Goal: Transaction & Acquisition: Book appointment/travel/reservation

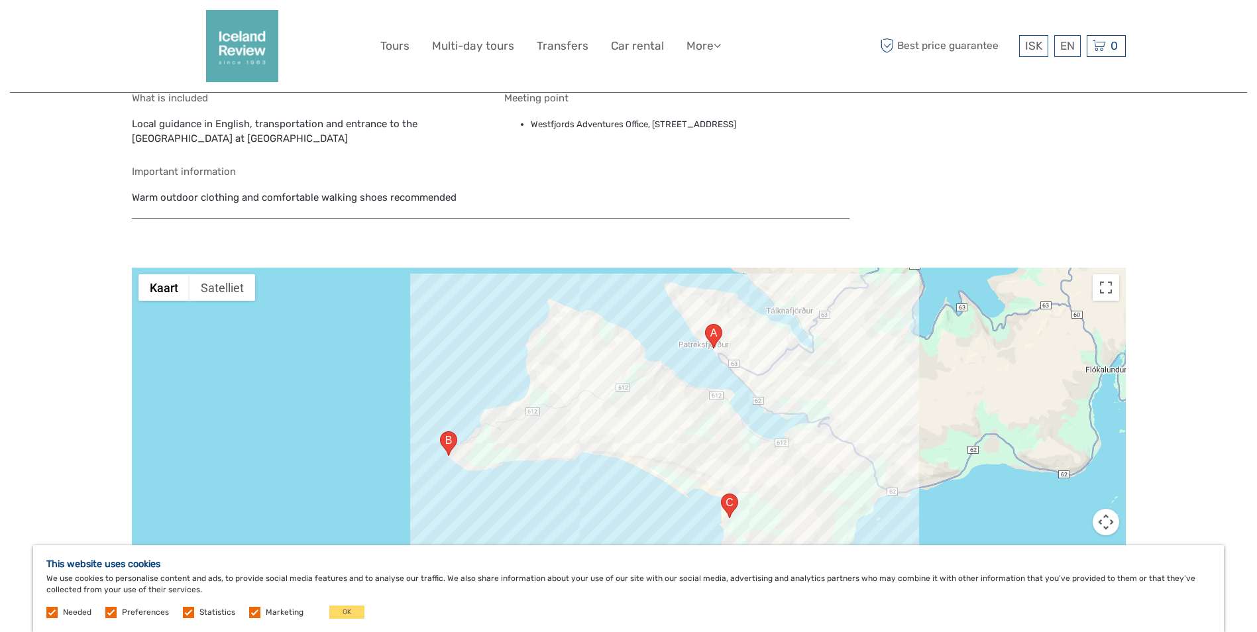
scroll to position [892, 0]
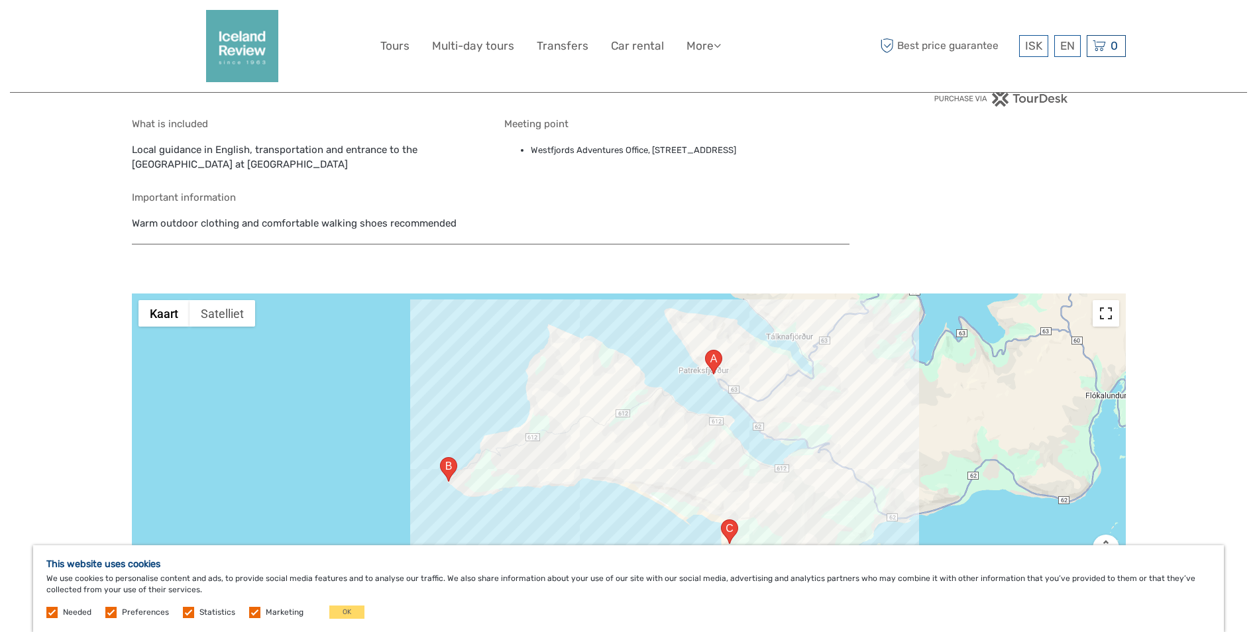
click at [1106, 313] on button "Weergave op volledig scherm aan- of uitzetten" at bounding box center [1106, 313] width 27 height 27
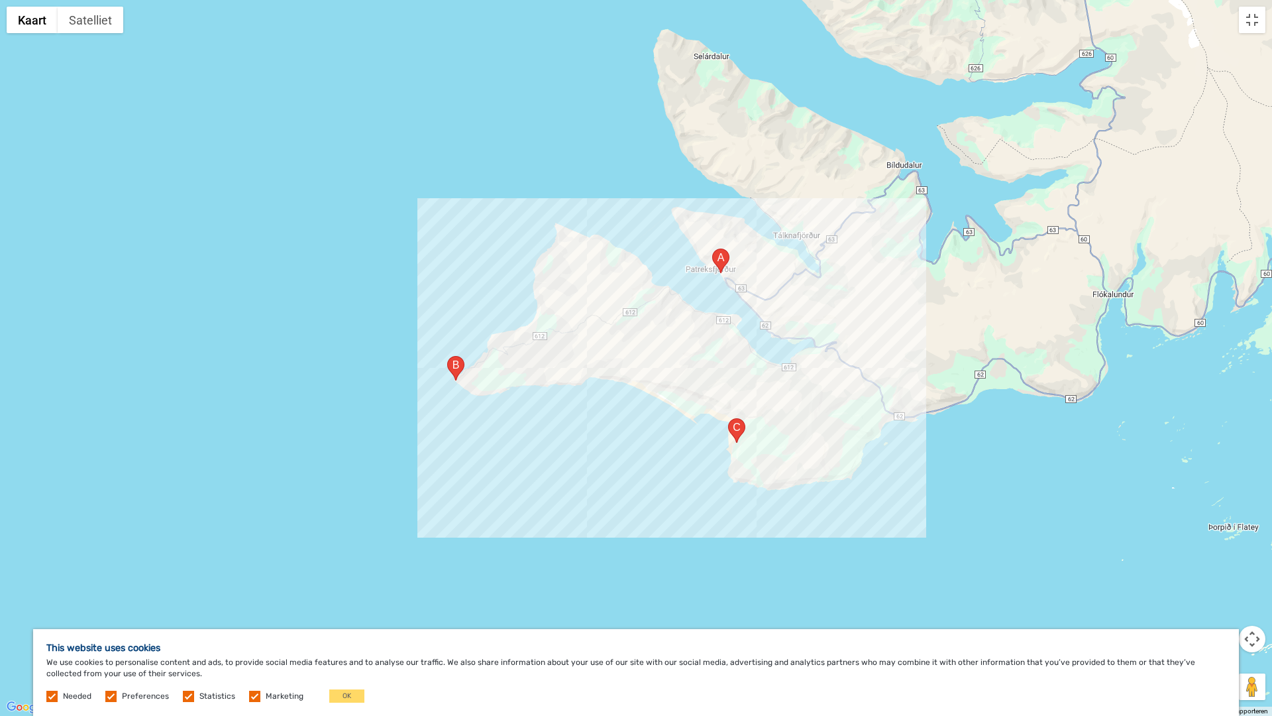
click at [491, 365] on div at bounding box center [636, 358] width 1272 height 716
click at [491, 366] on div at bounding box center [636, 358] width 1272 height 716
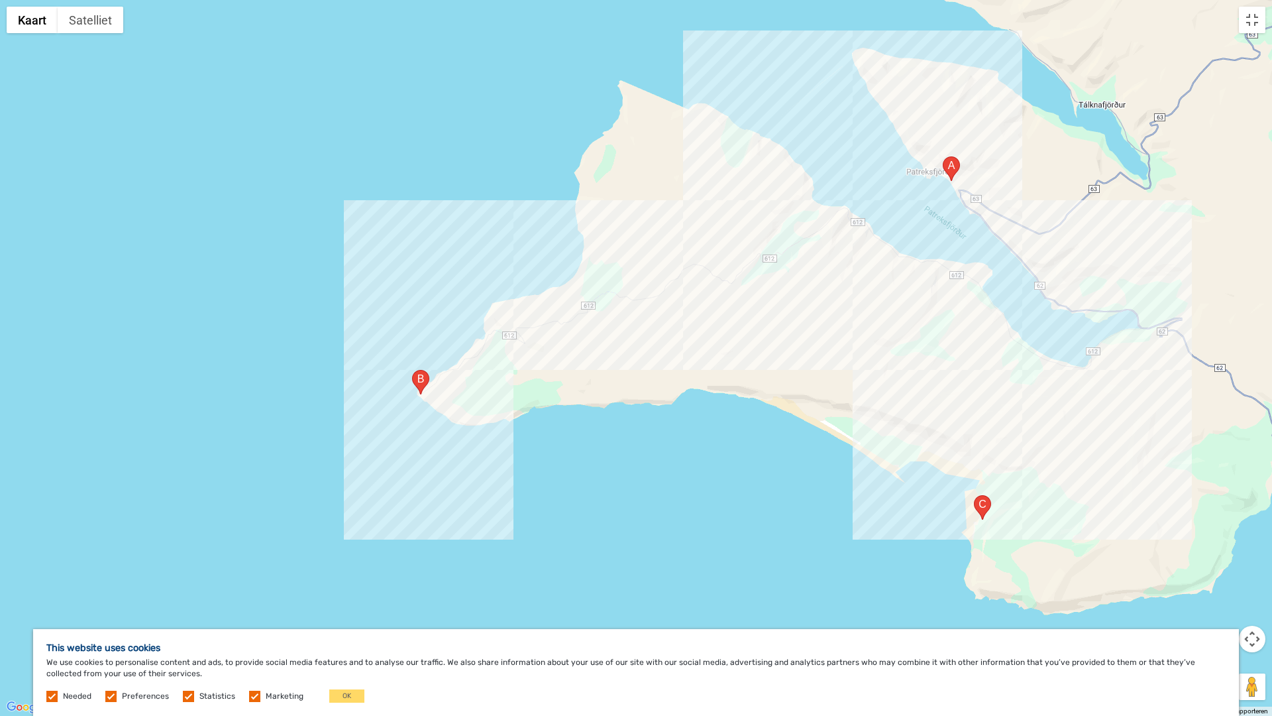
click at [491, 366] on div at bounding box center [636, 358] width 1272 height 716
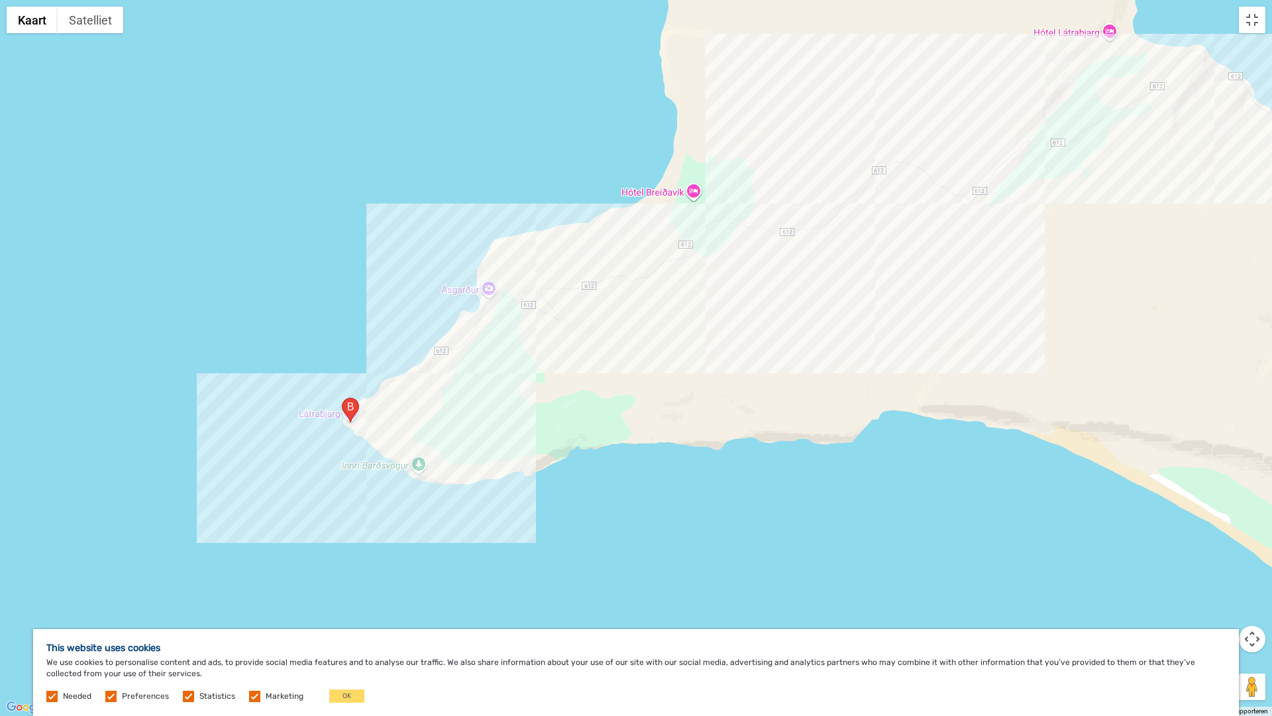
click at [369, 419] on div at bounding box center [636, 358] width 1272 height 716
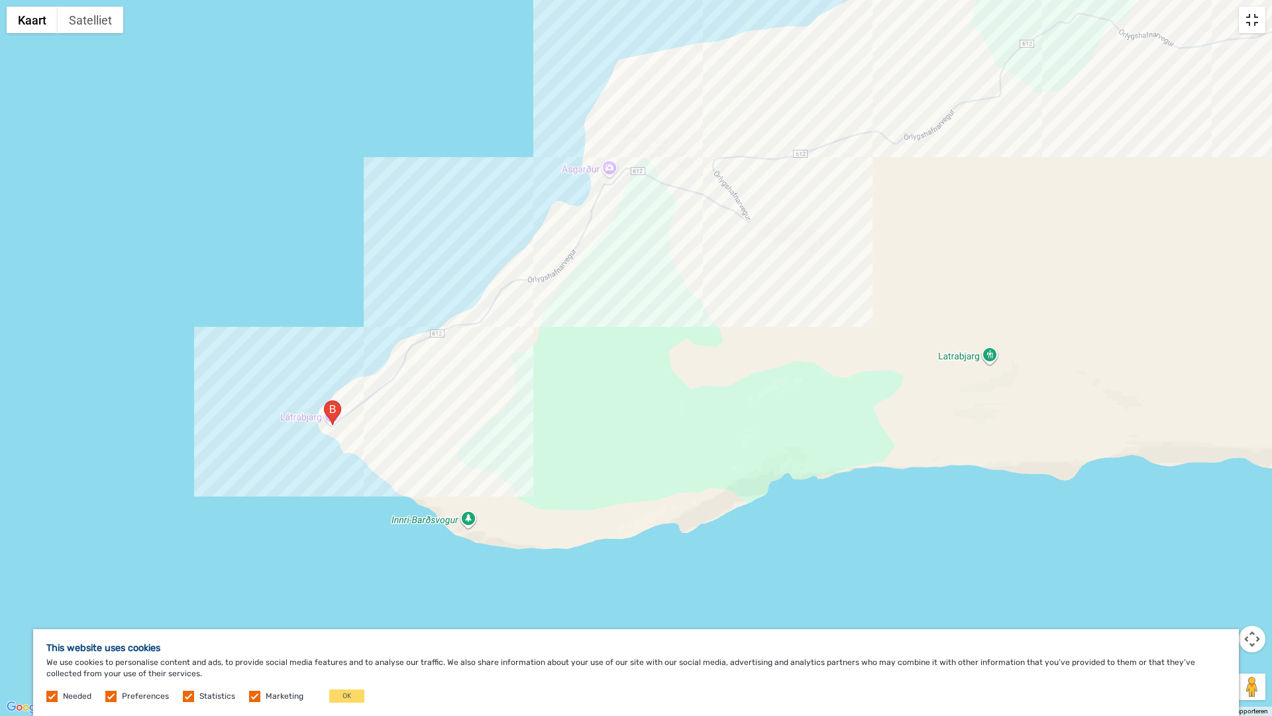
click at [1252, 17] on button "Weergave op volledig scherm aan- of uitzetten" at bounding box center [1252, 20] width 27 height 27
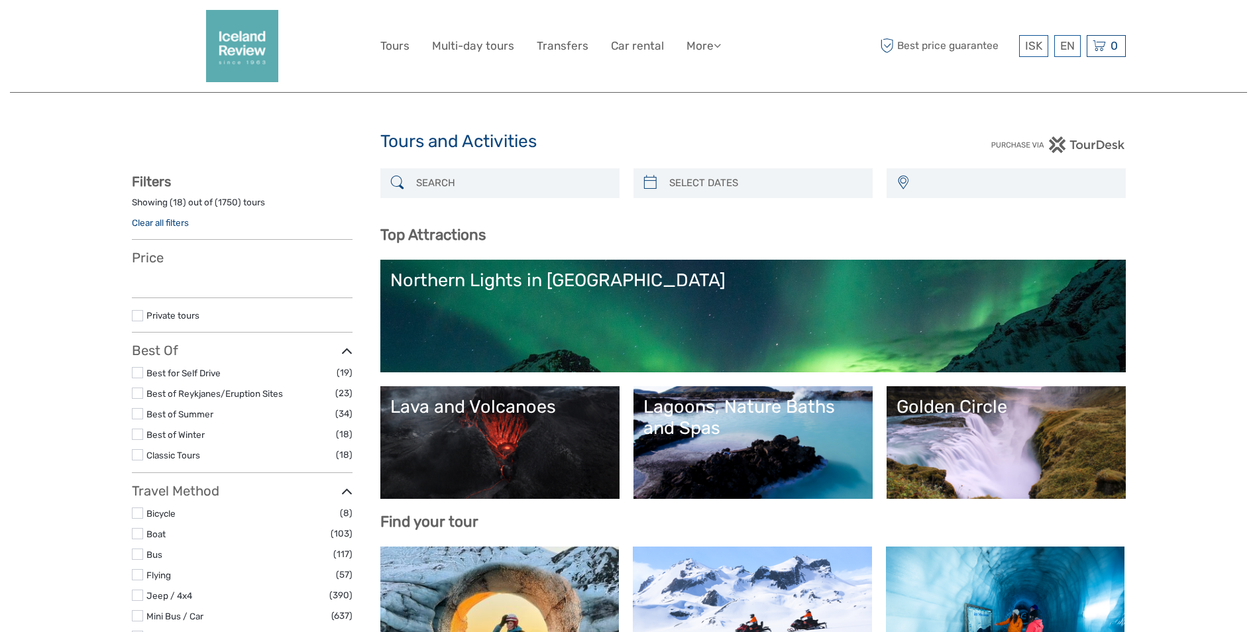
select select
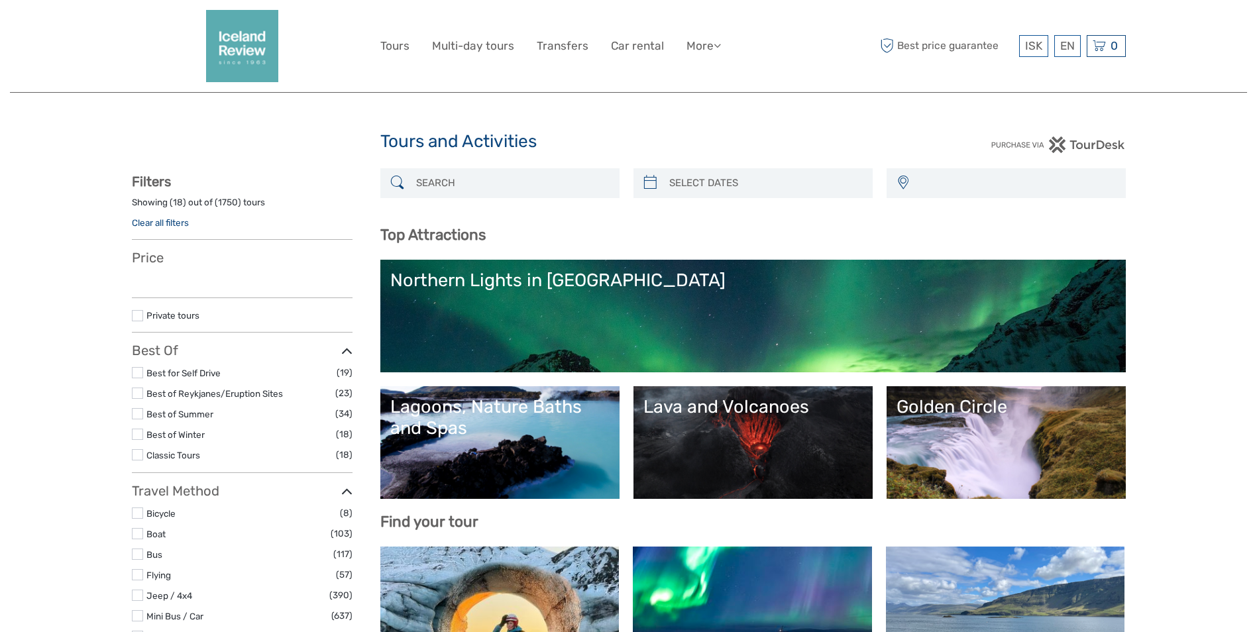
select select
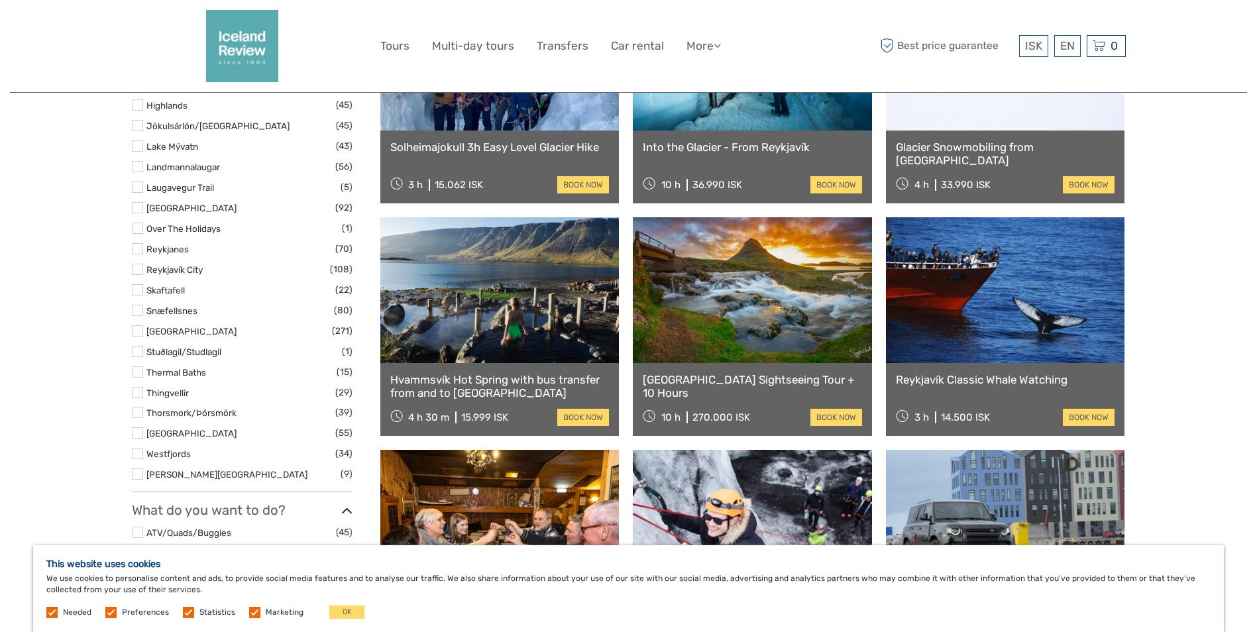
scroll to position [795, 0]
click at [964, 274] on link at bounding box center [1005, 290] width 239 height 146
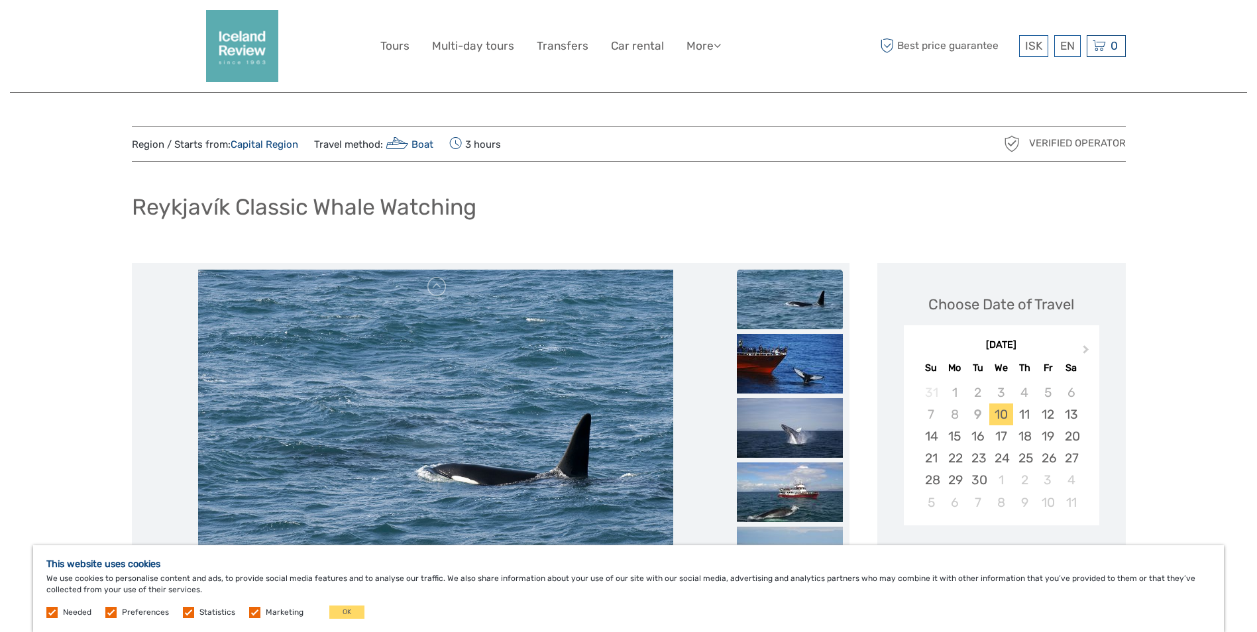
scroll to position [133, 0]
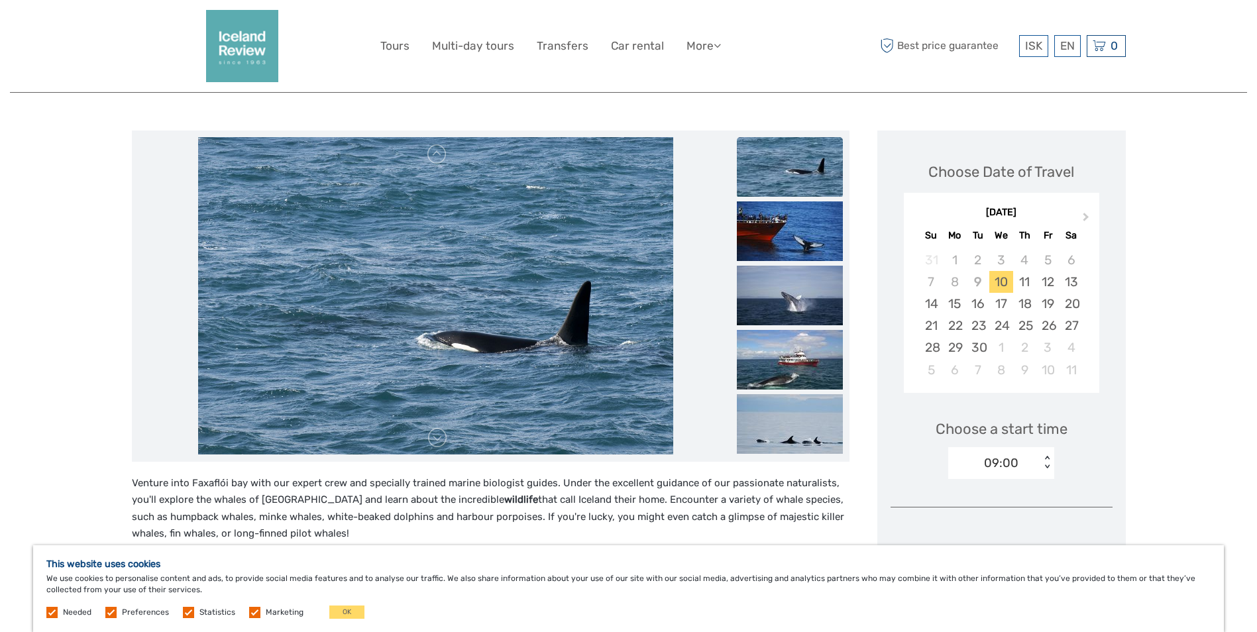
click at [781, 155] on img at bounding box center [790, 167] width 106 height 60
click at [790, 233] on img at bounding box center [790, 231] width 106 height 60
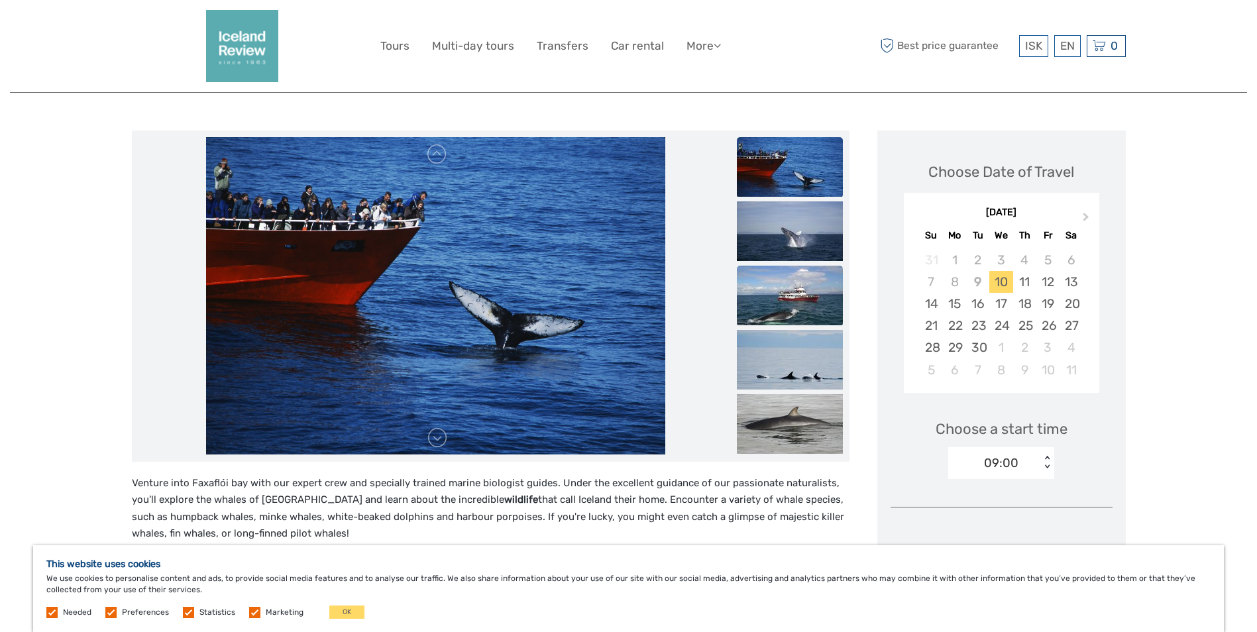
click at [802, 299] on img at bounding box center [790, 296] width 106 height 60
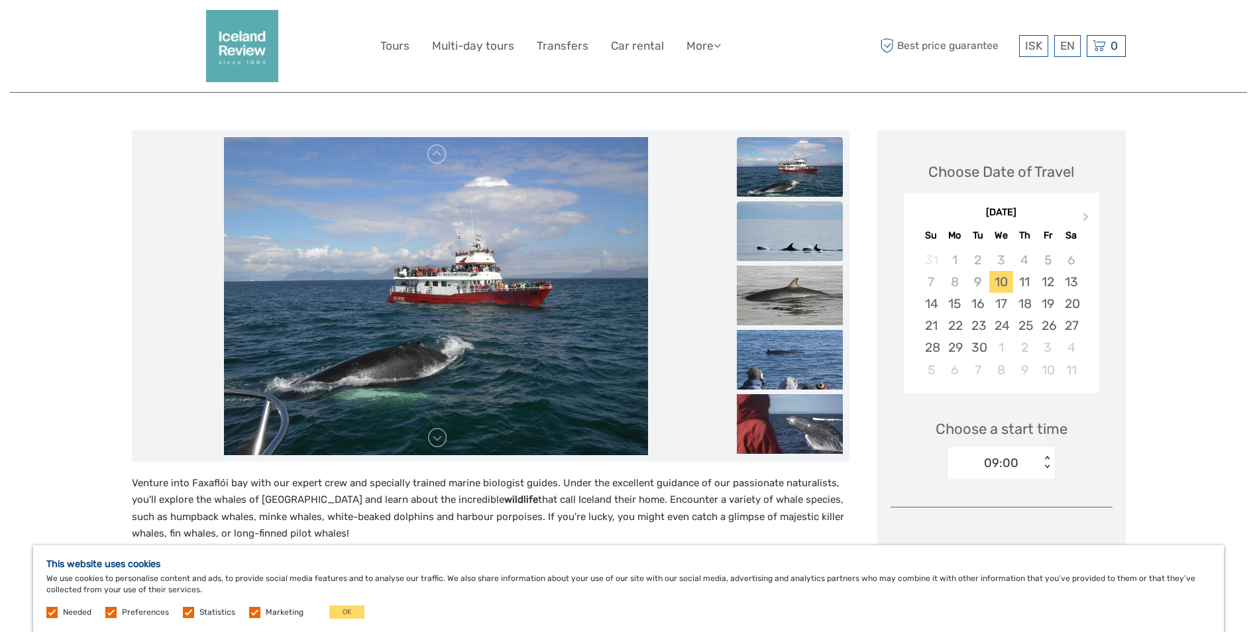
click at [790, 225] on img at bounding box center [790, 231] width 106 height 60
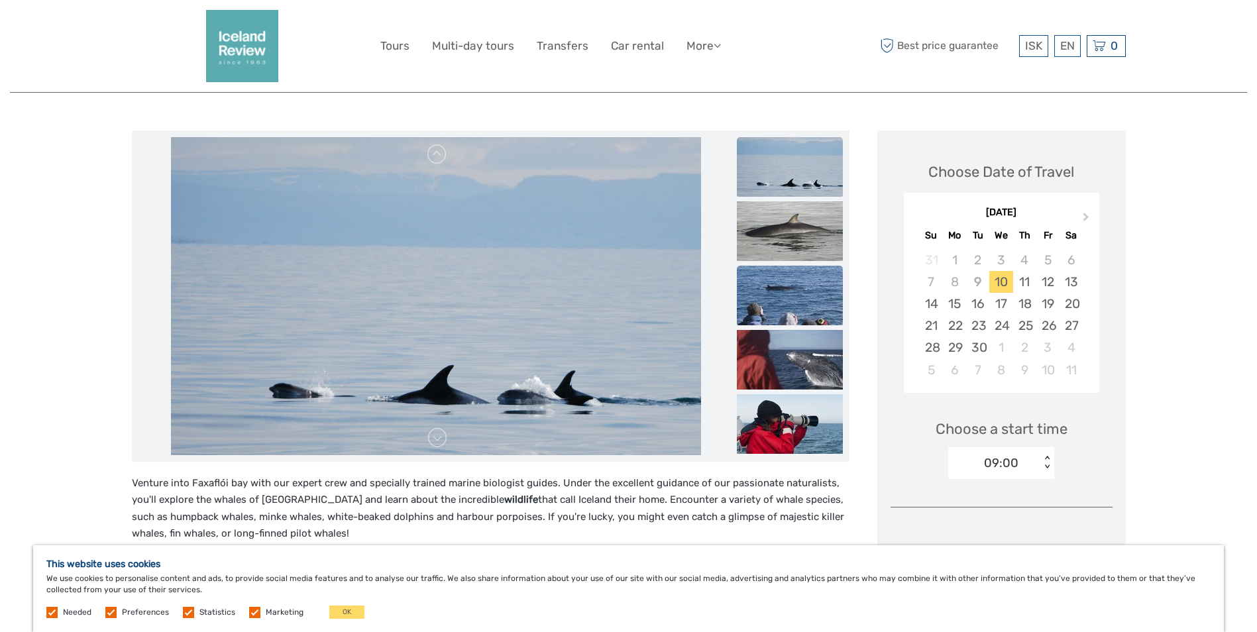
click at [789, 292] on img at bounding box center [790, 296] width 106 height 60
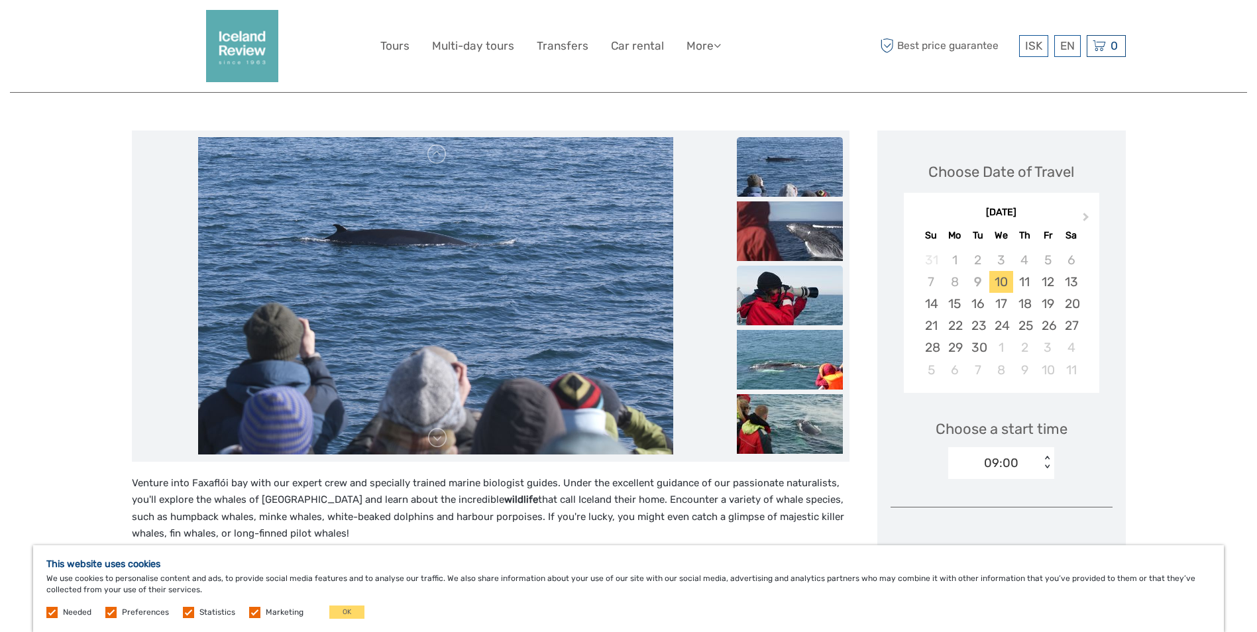
click at [789, 297] on img at bounding box center [790, 296] width 106 height 60
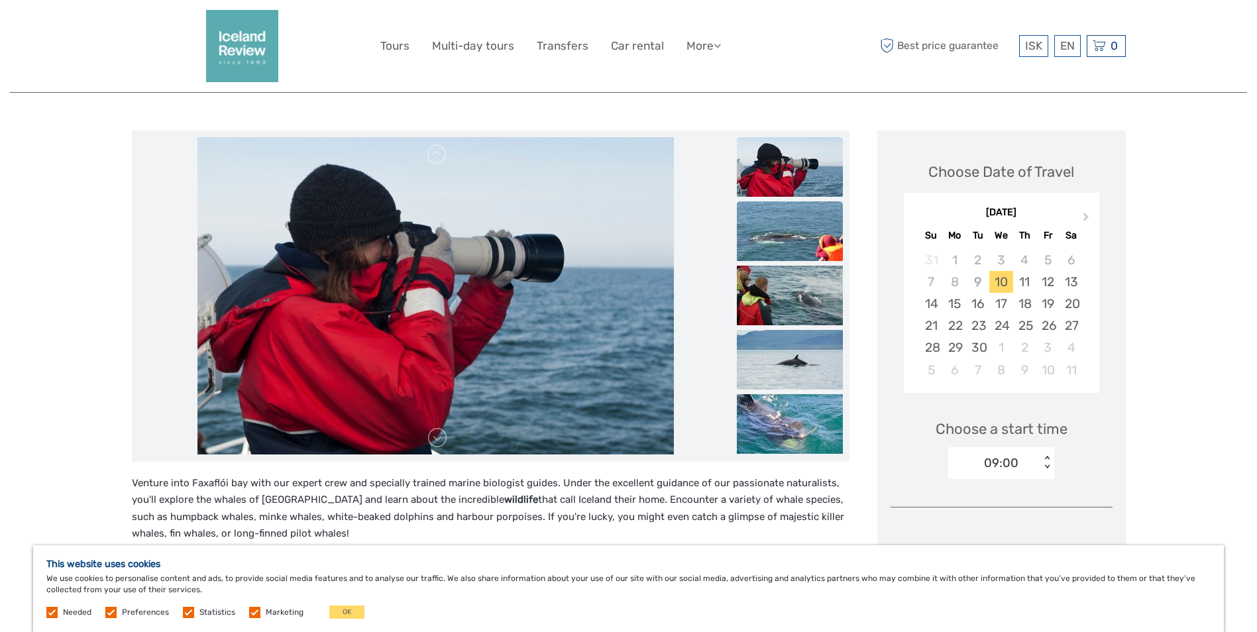
click at [788, 233] on img at bounding box center [790, 231] width 106 height 60
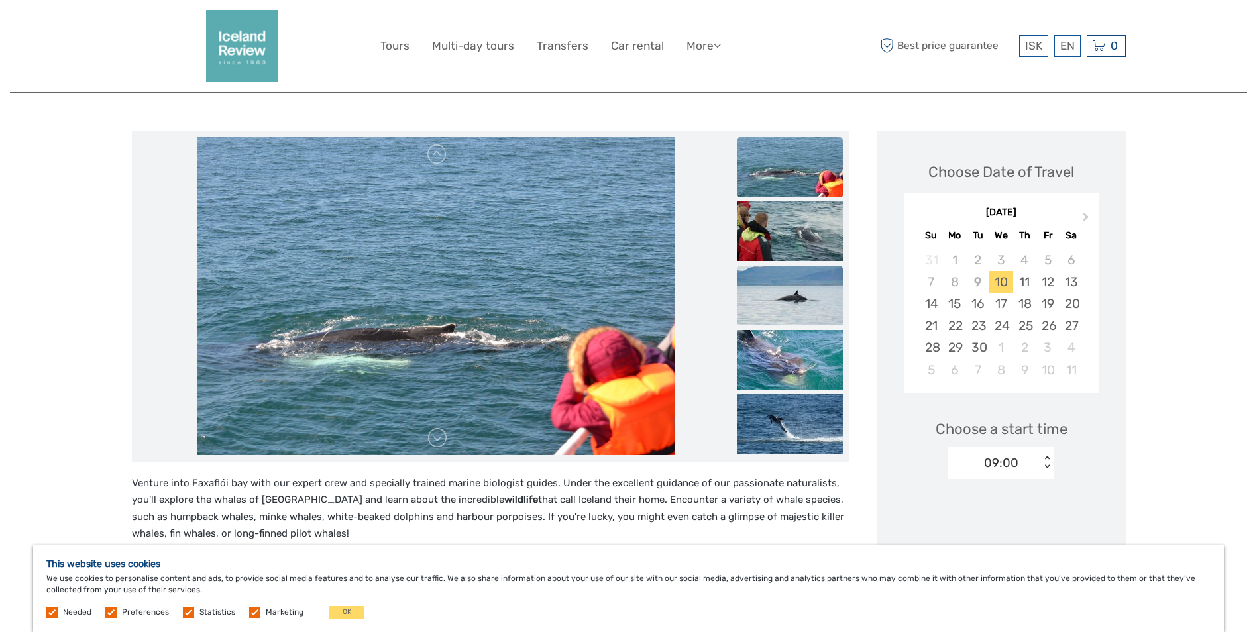
click at [795, 295] on img at bounding box center [790, 296] width 106 height 60
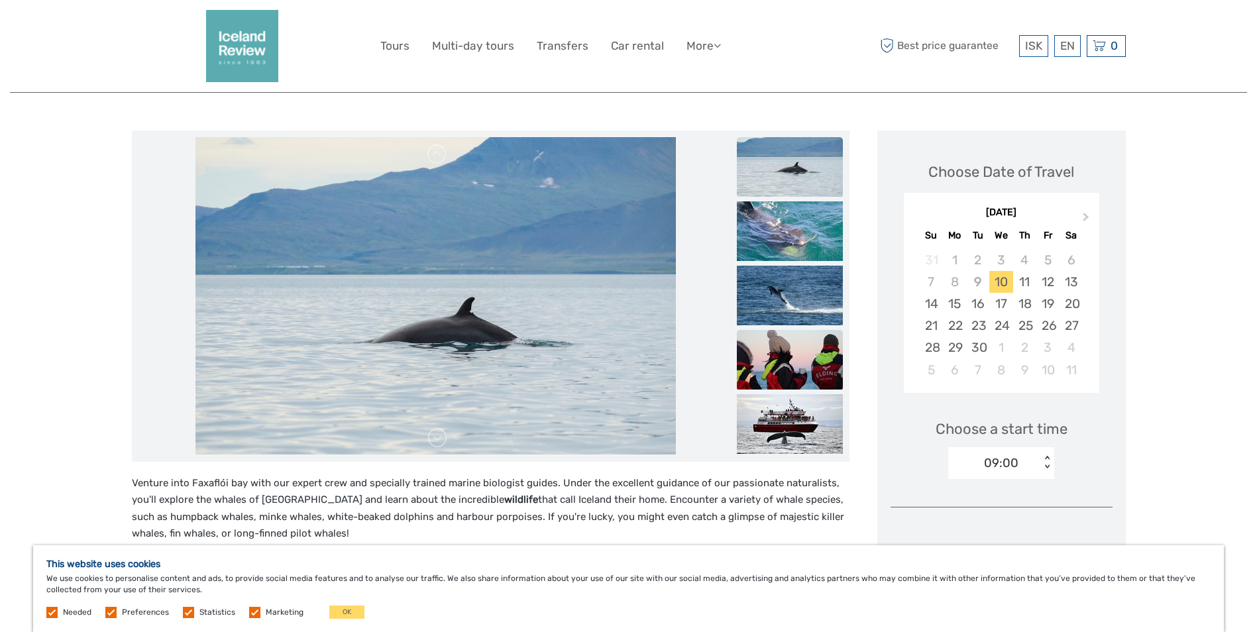
click at [808, 348] on img at bounding box center [790, 360] width 106 height 60
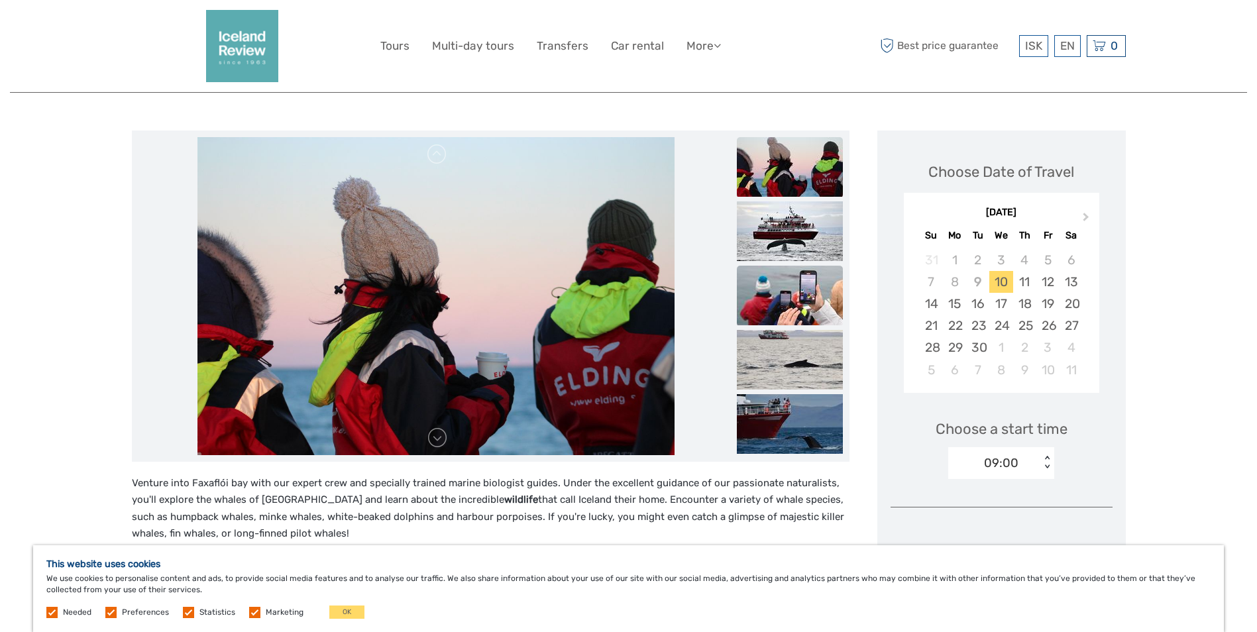
click at [787, 292] on img at bounding box center [790, 296] width 106 height 60
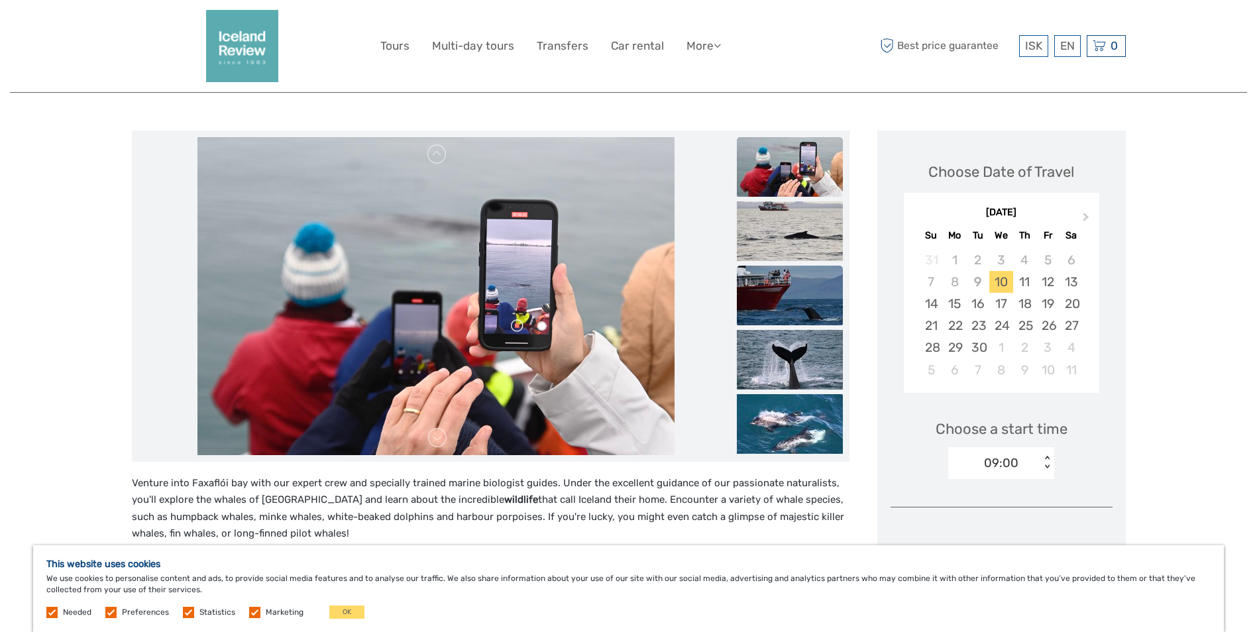
click at [797, 296] on img at bounding box center [790, 296] width 106 height 60
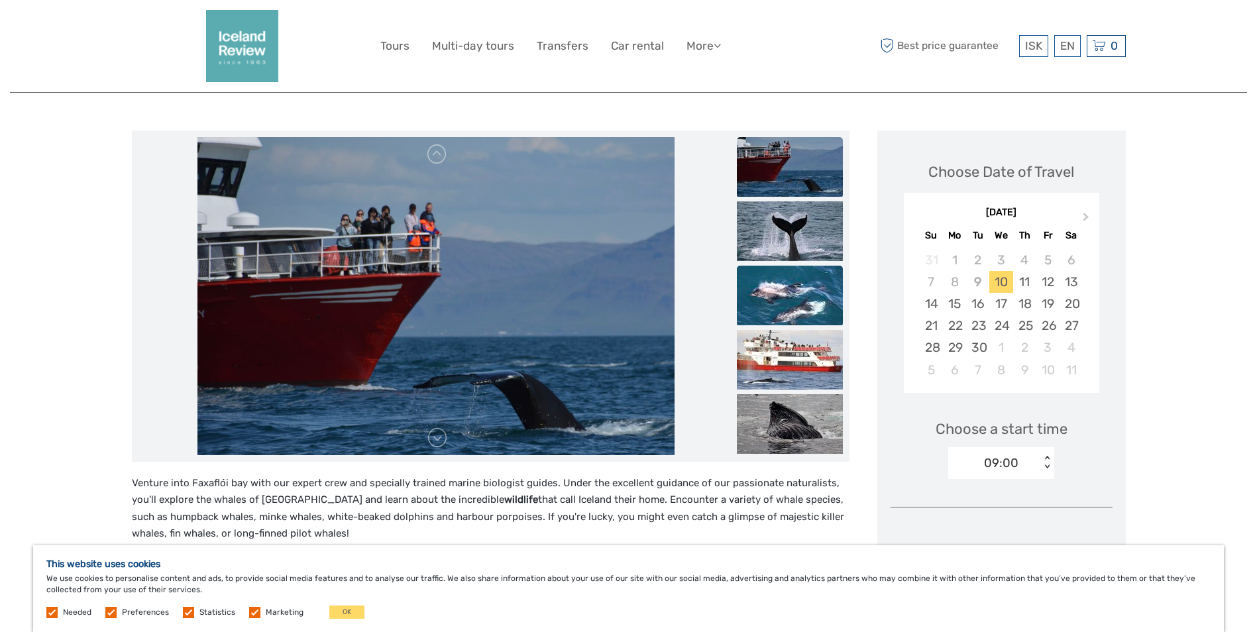
click at [797, 297] on img at bounding box center [790, 296] width 106 height 60
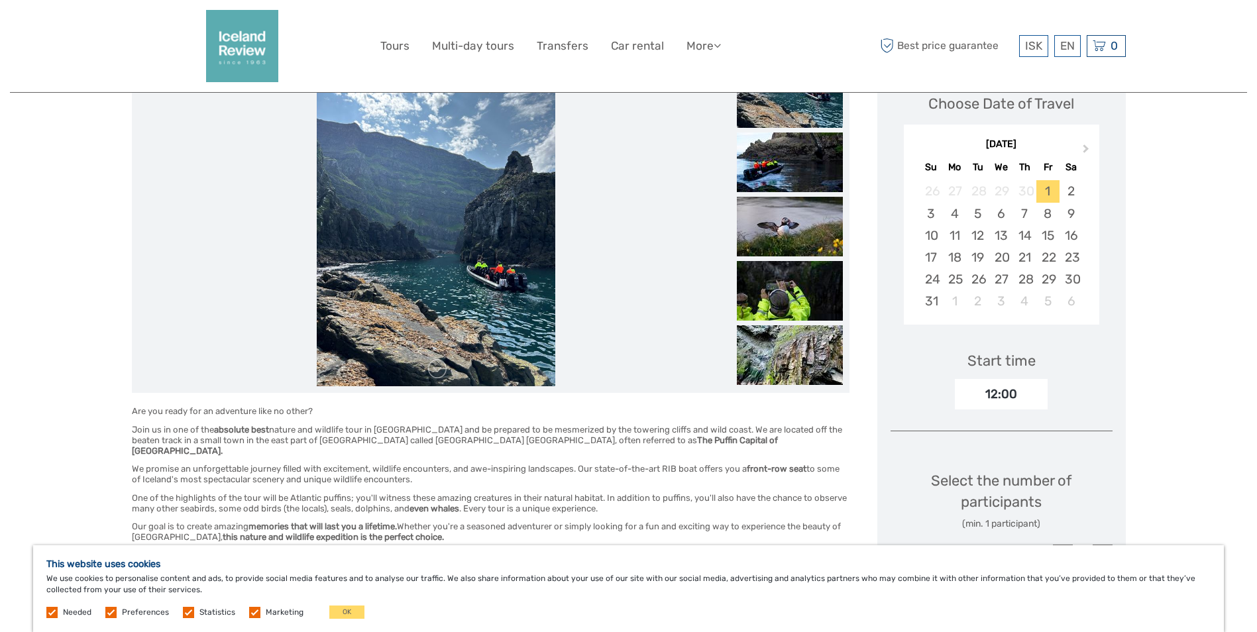
scroll to position [199, 0]
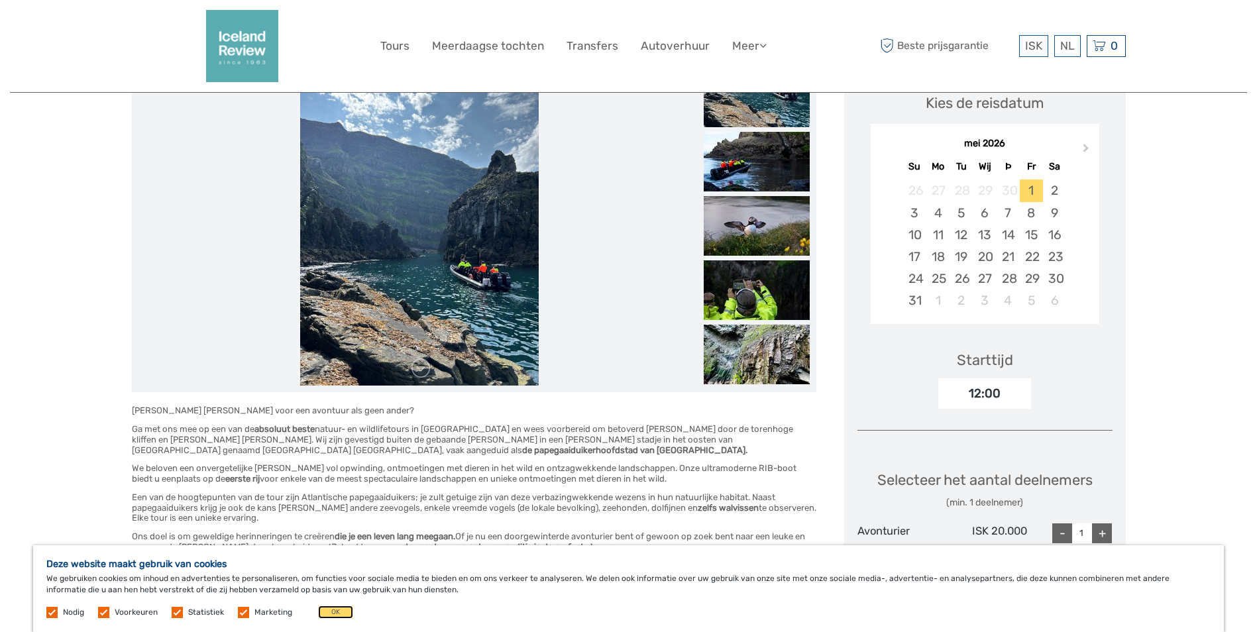
click at [333, 609] on button "OK" at bounding box center [335, 612] width 35 height 13
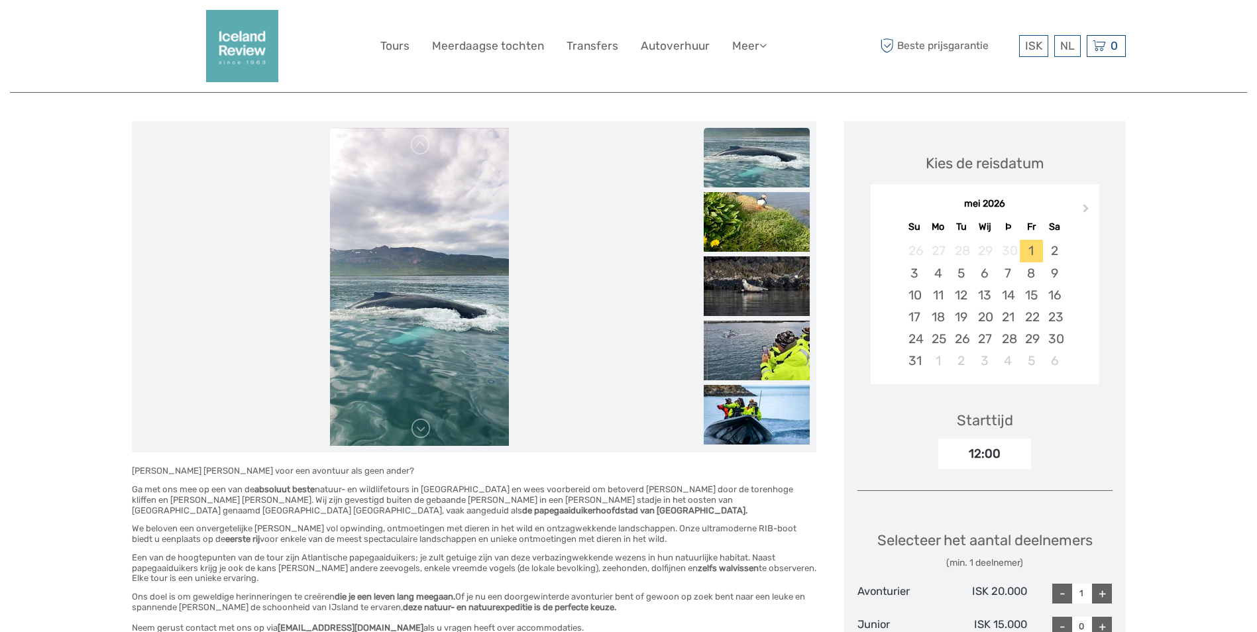
scroll to position [133, 0]
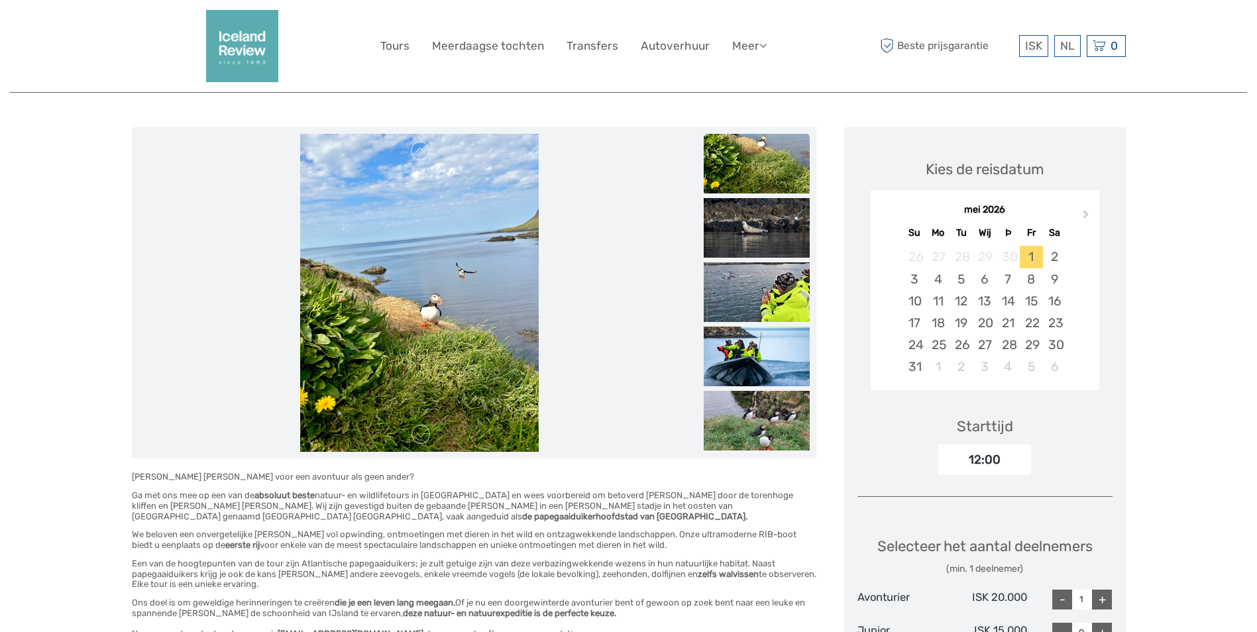
click at [435, 250] on img at bounding box center [419, 293] width 239 height 318
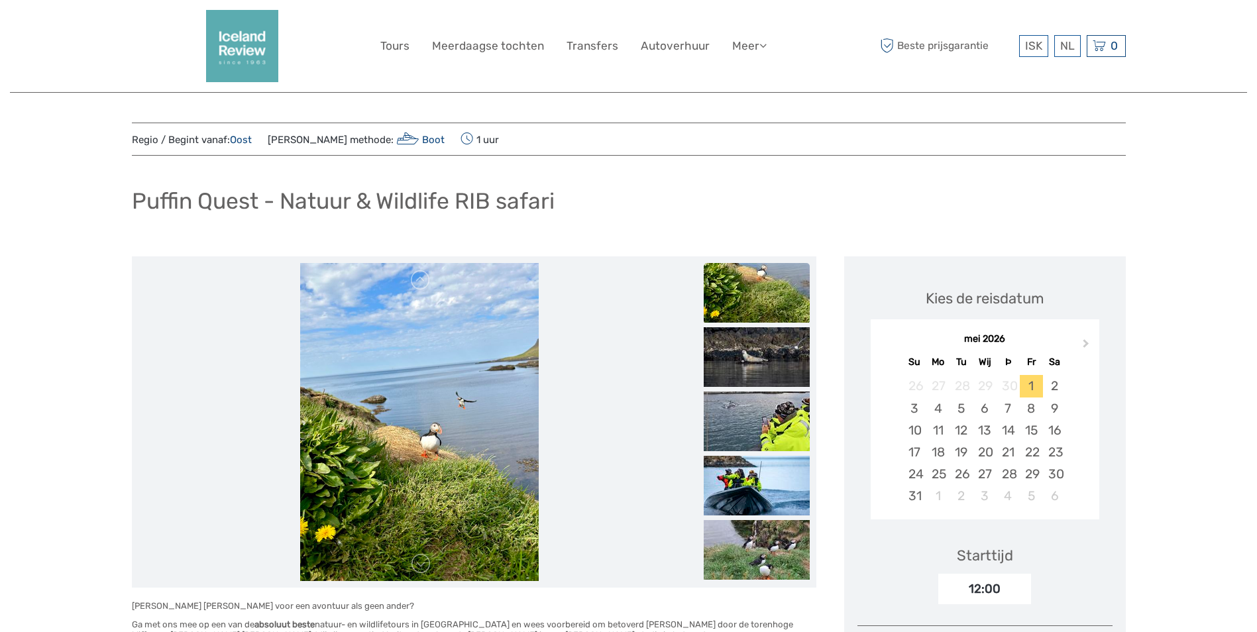
scroll to position [0, 0]
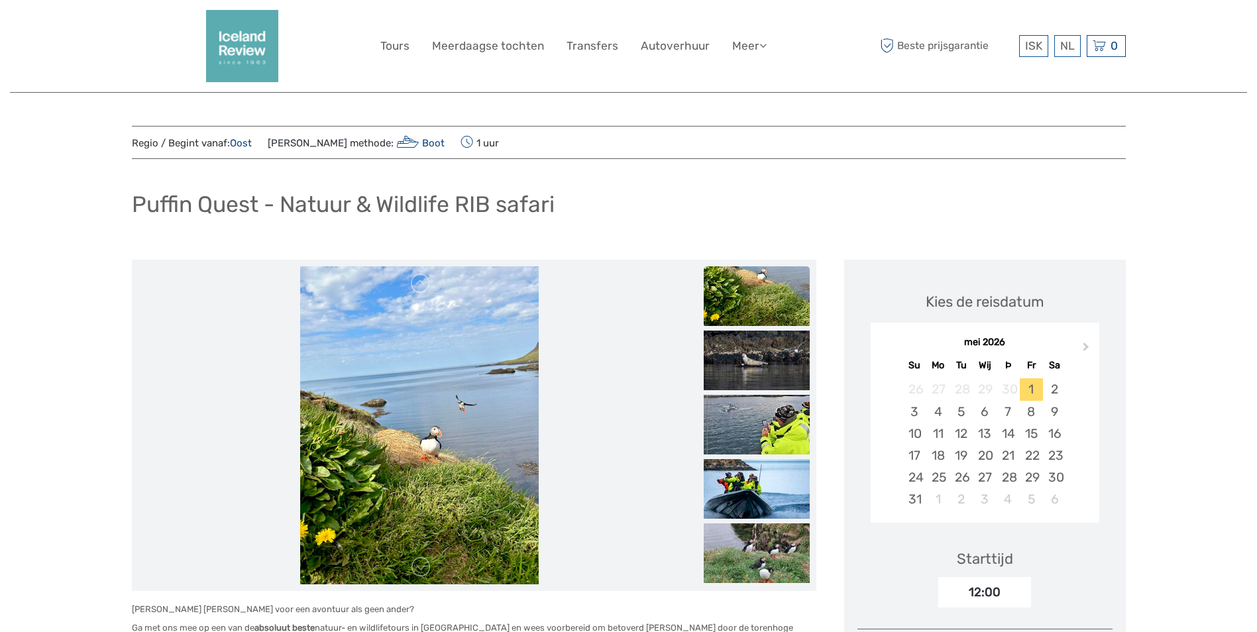
click at [769, 280] on img at bounding box center [757, 296] width 106 height 60
click at [746, 361] on img at bounding box center [757, 361] width 106 height 60
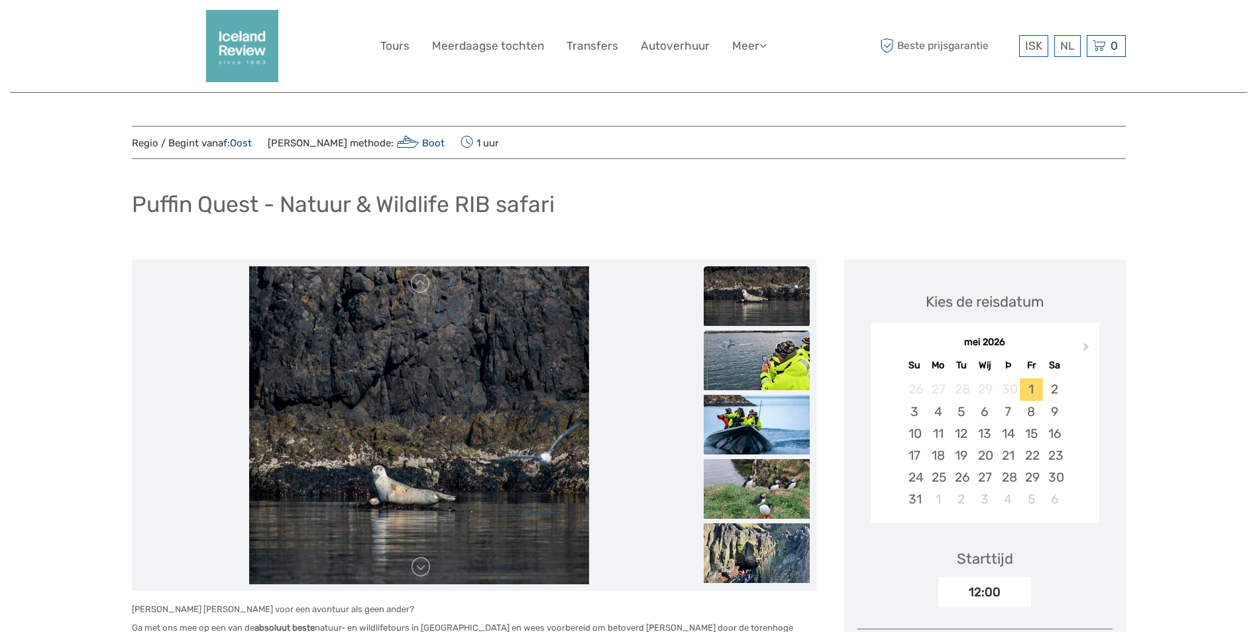
click at [748, 355] on img at bounding box center [757, 361] width 106 height 60
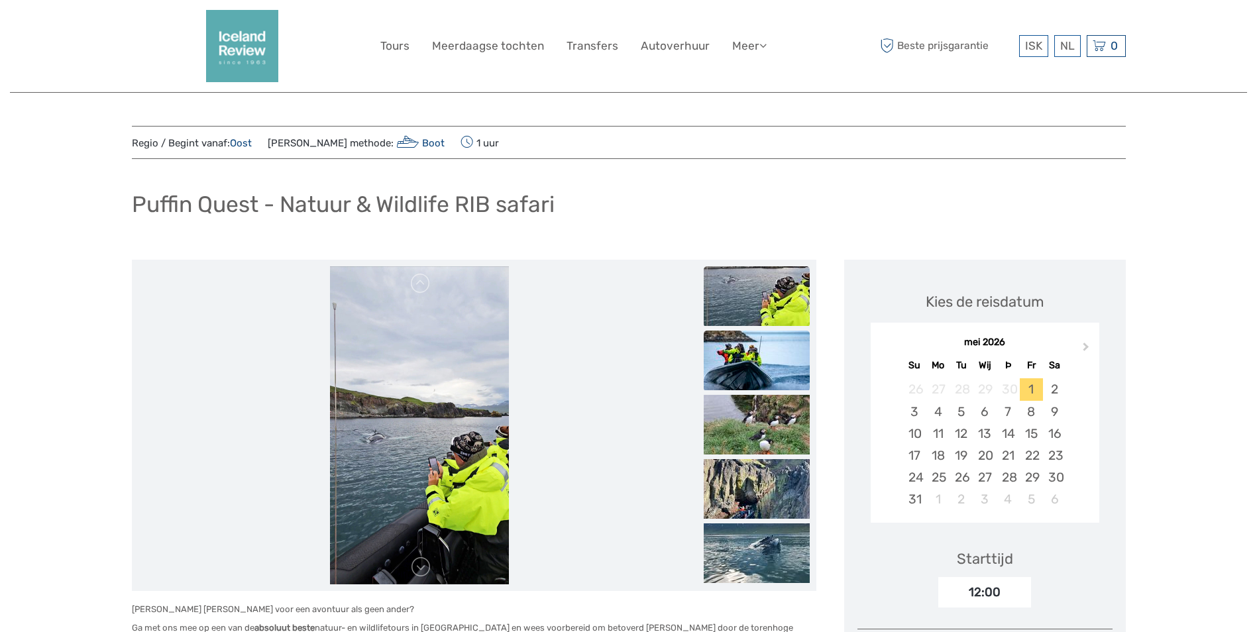
click at [747, 363] on img at bounding box center [757, 361] width 106 height 60
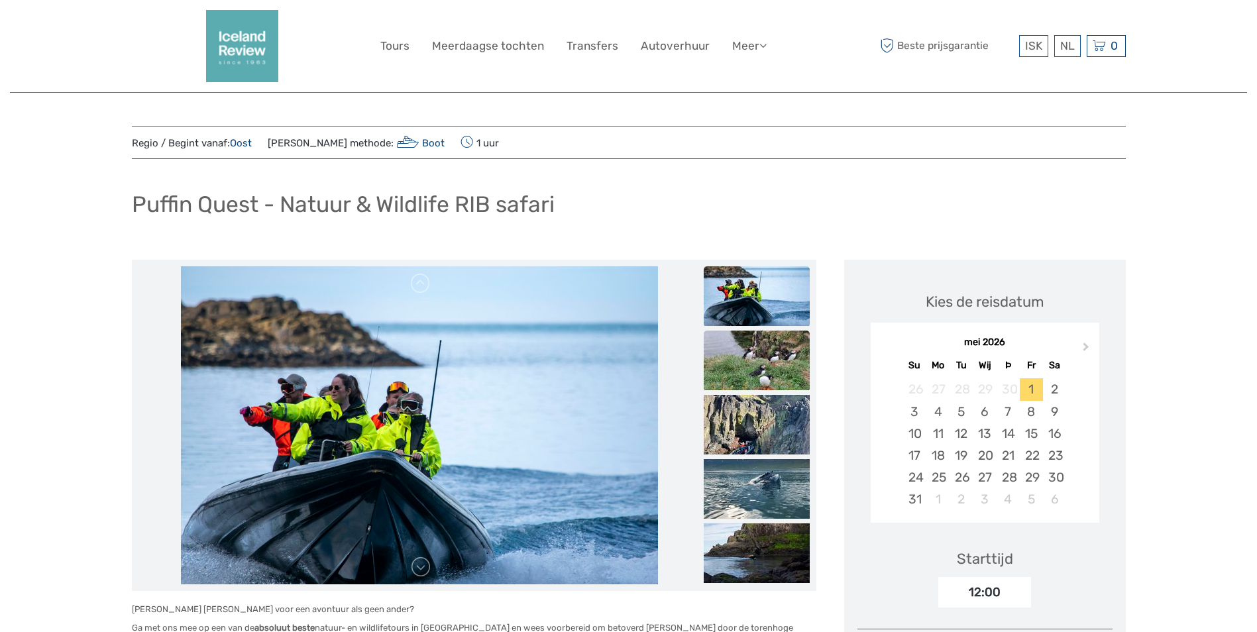
click at [748, 347] on img at bounding box center [757, 361] width 106 height 60
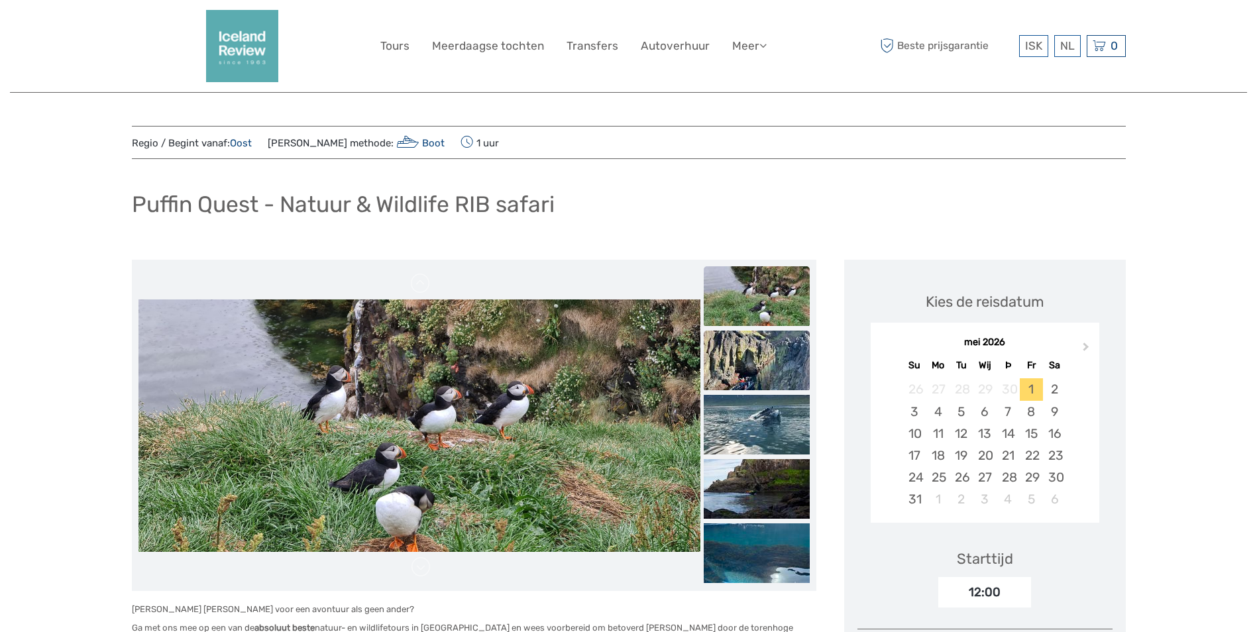
click at [761, 363] on img at bounding box center [757, 361] width 106 height 60
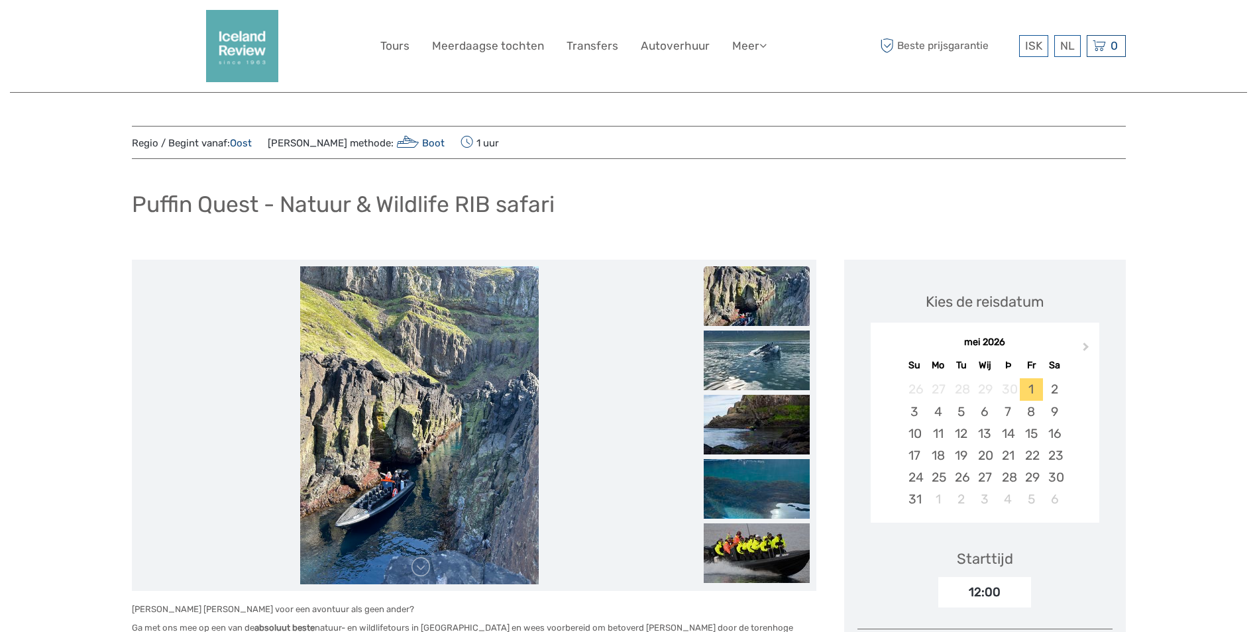
click at [761, 363] on img at bounding box center [757, 361] width 106 height 60
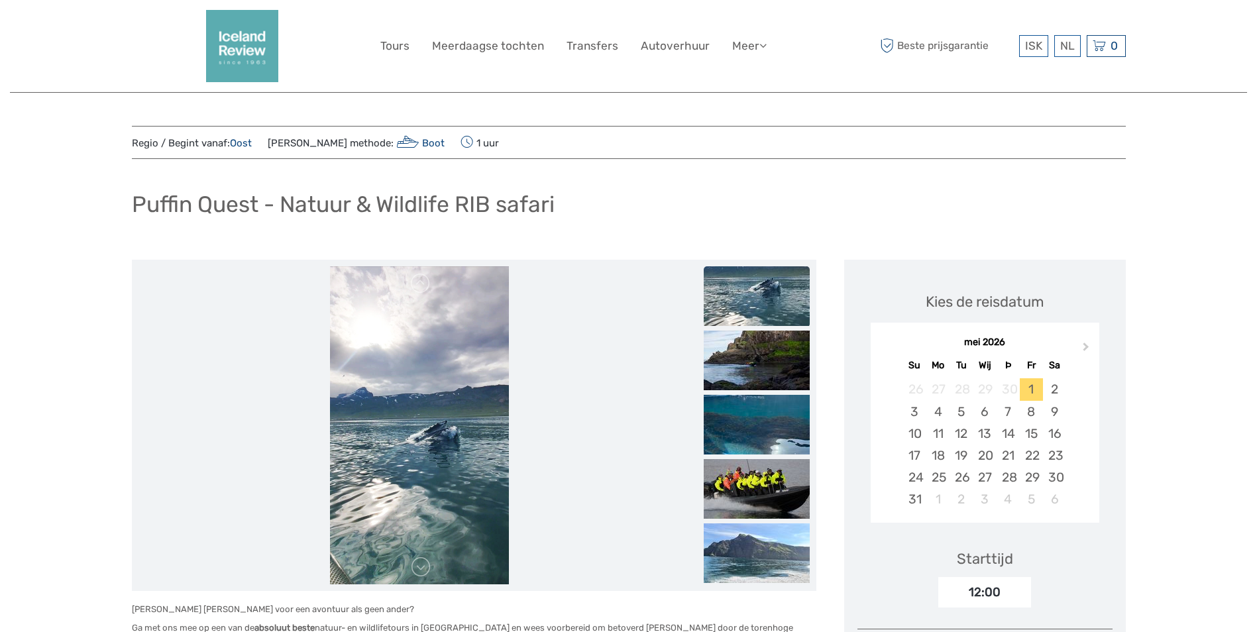
click at [761, 363] on img at bounding box center [757, 361] width 106 height 60
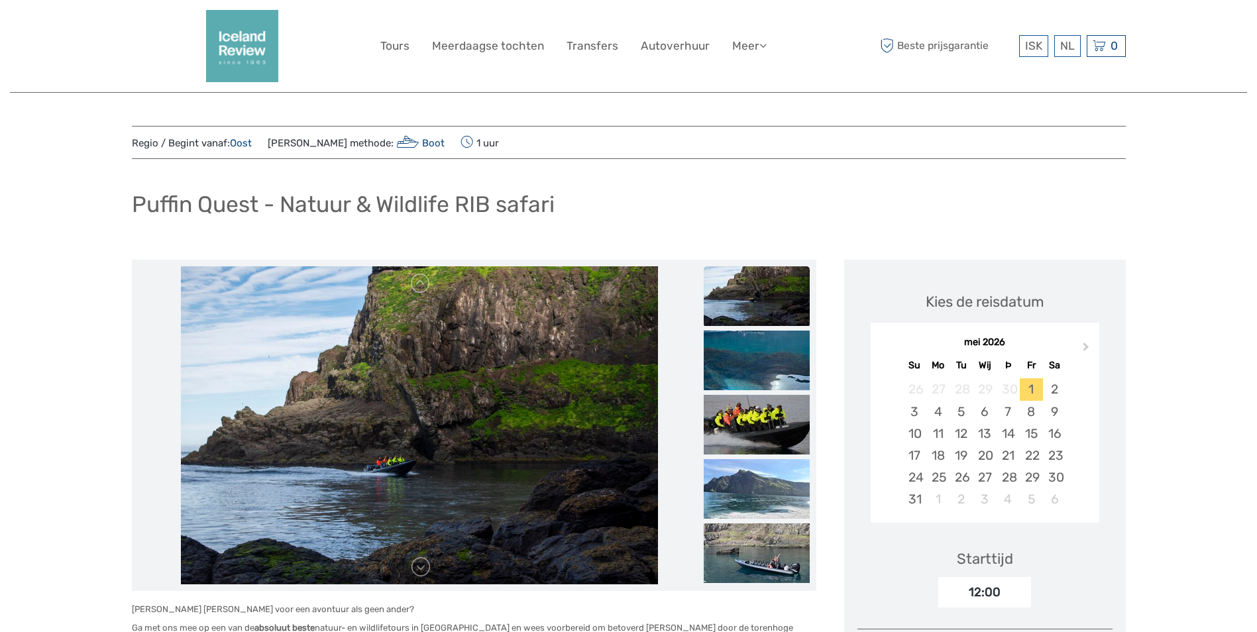
click at [761, 363] on img at bounding box center [757, 361] width 106 height 60
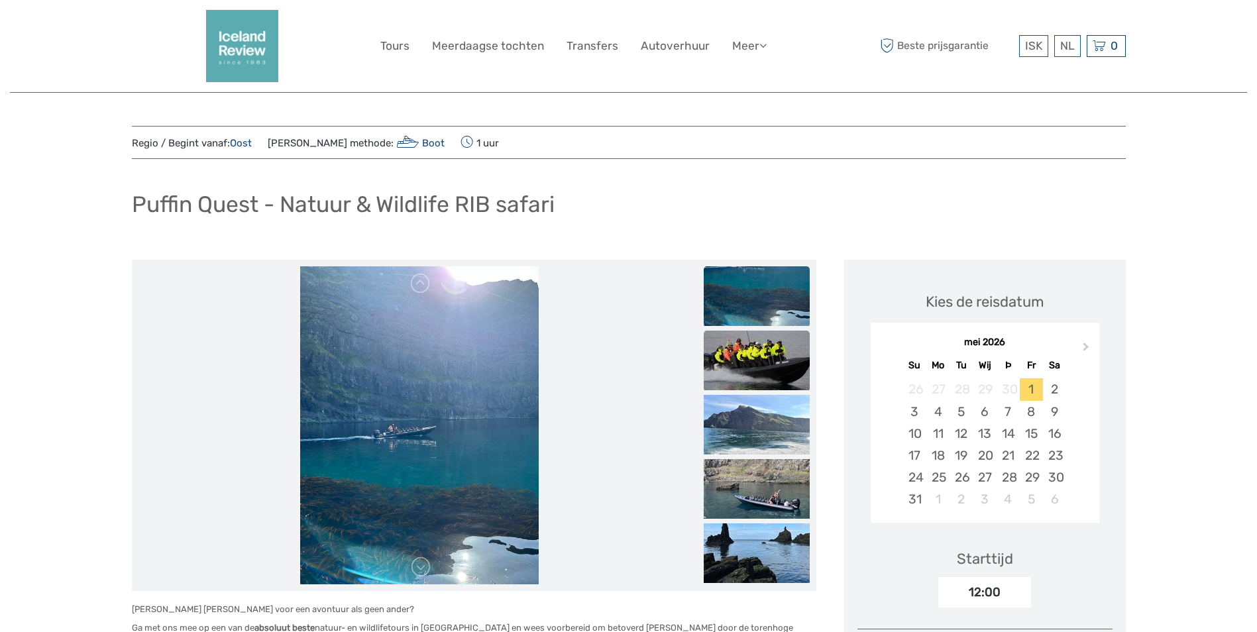
click at [759, 352] on img at bounding box center [757, 361] width 106 height 60
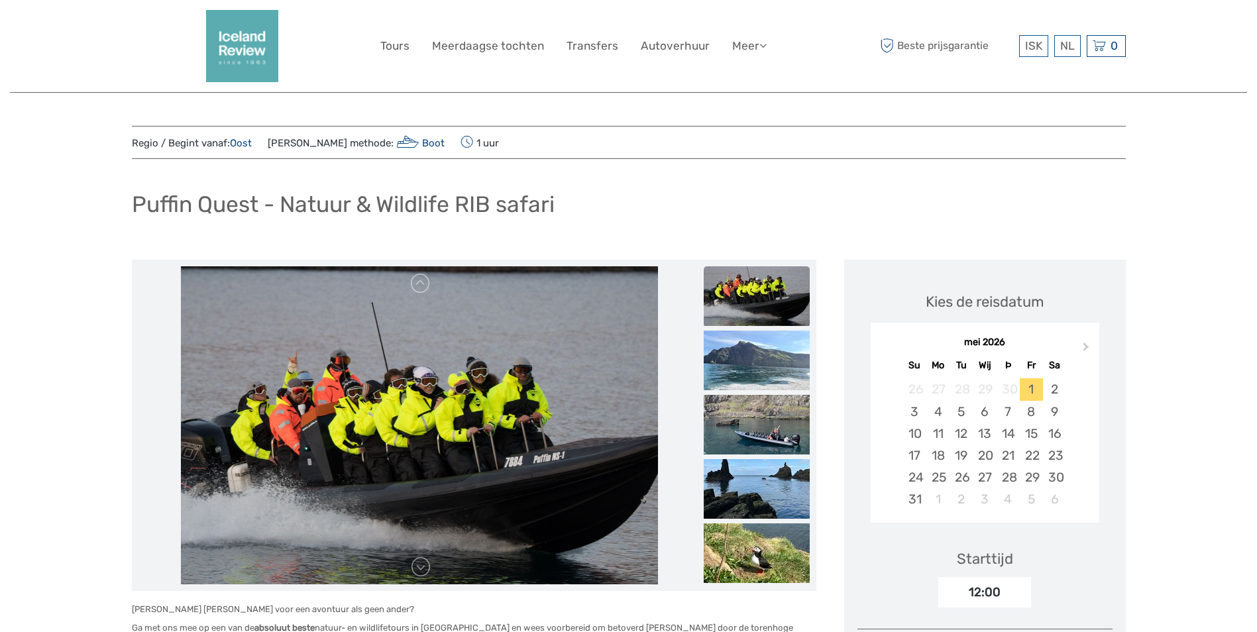
click at [759, 352] on img at bounding box center [757, 361] width 106 height 60
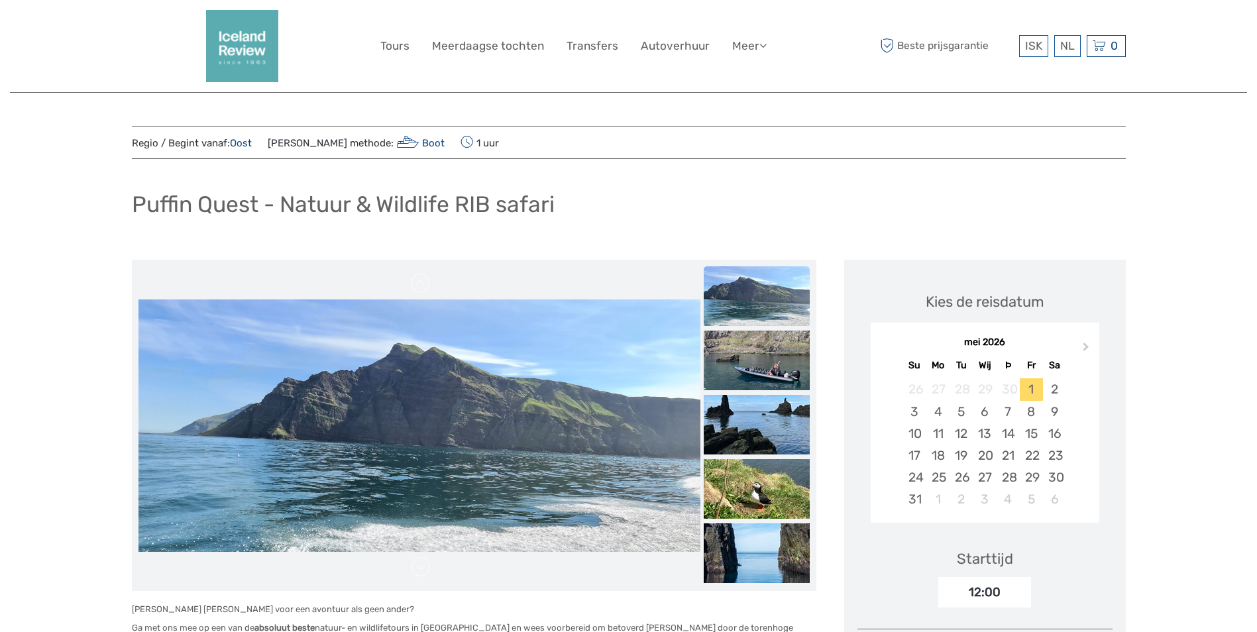
click at [759, 352] on img at bounding box center [757, 361] width 106 height 60
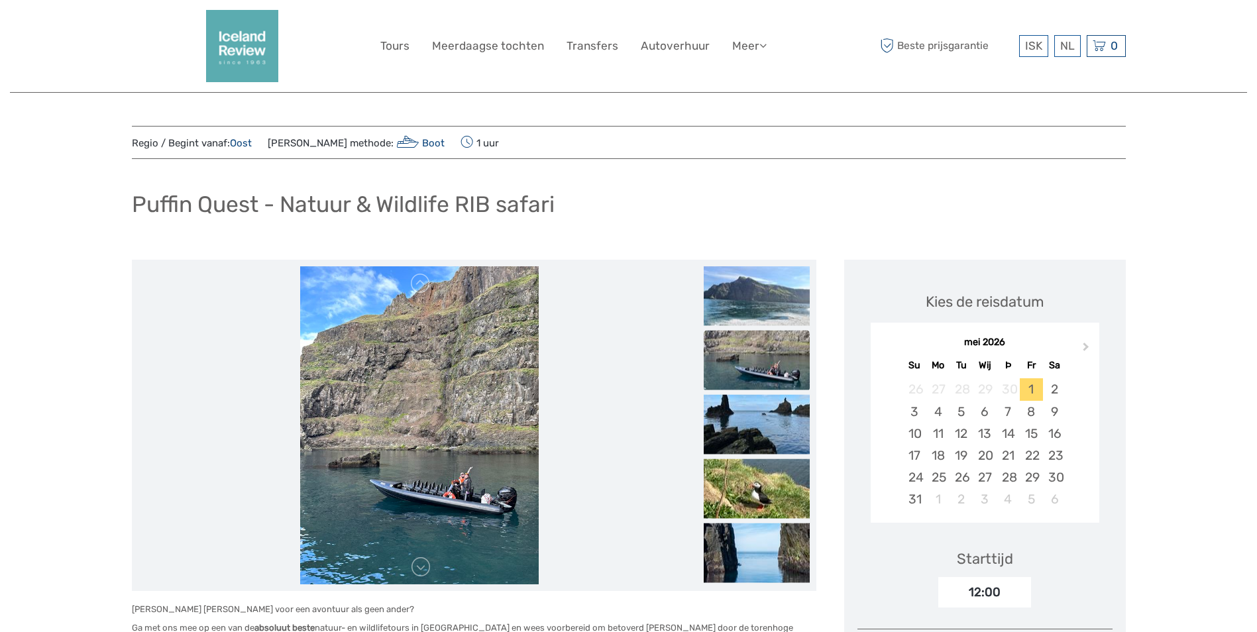
click at [759, 352] on img at bounding box center [757, 361] width 106 height 60
click at [763, 406] on img at bounding box center [757, 425] width 106 height 60
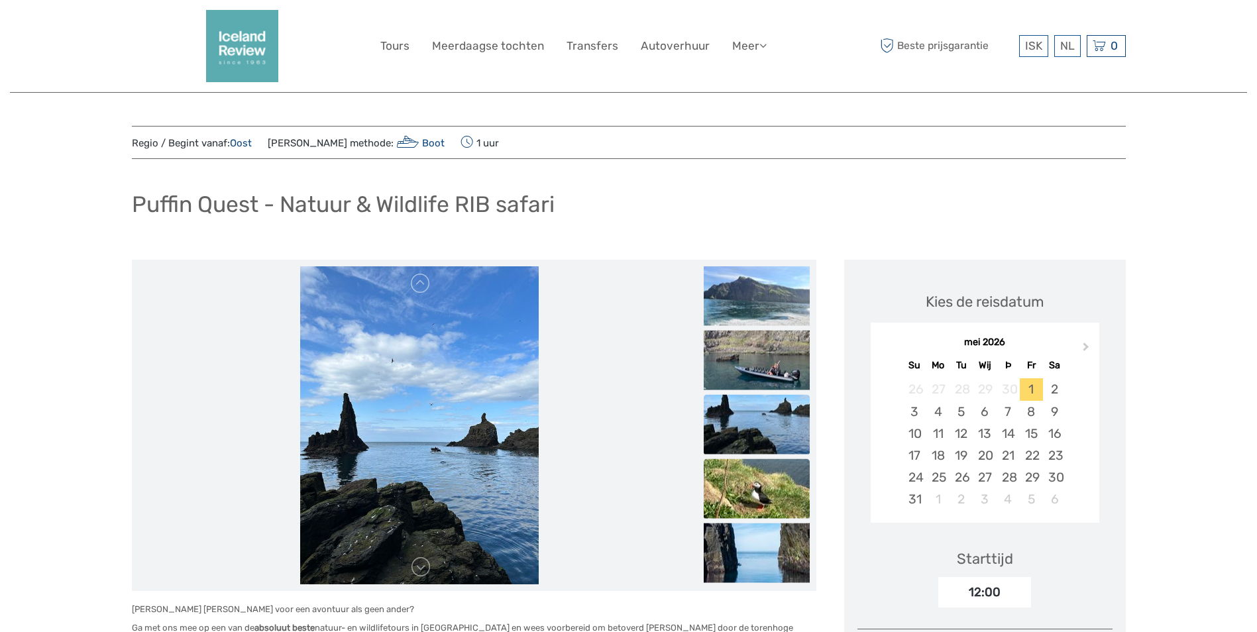
click at [767, 488] on img at bounding box center [757, 489] width 106 height 60
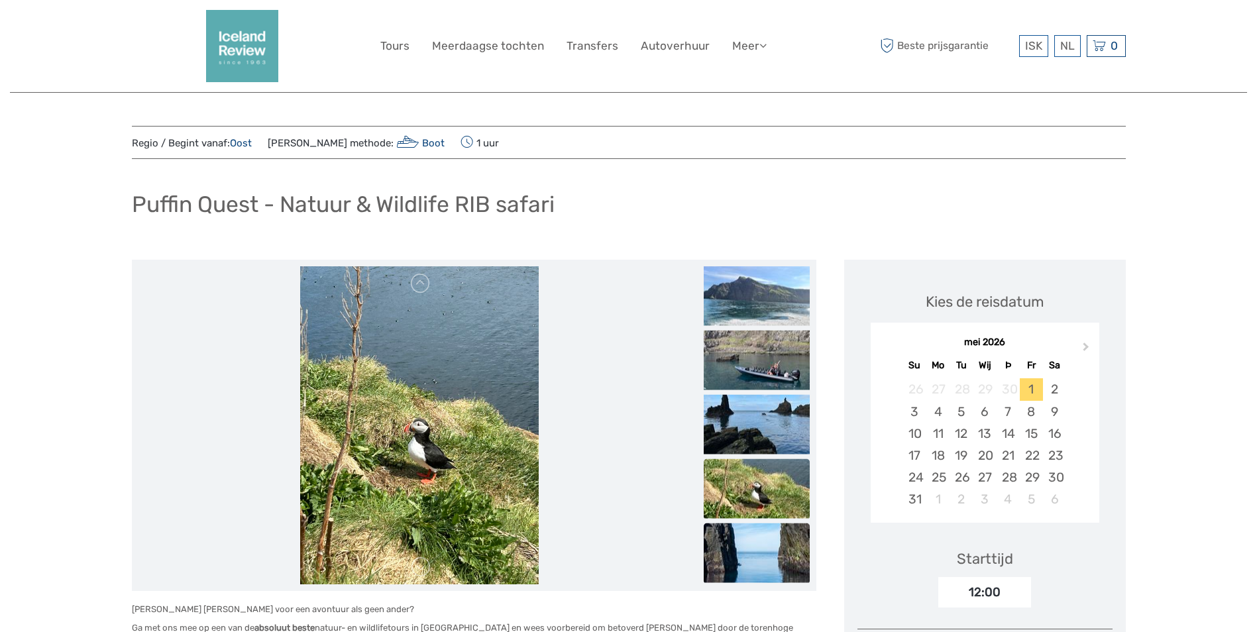
click at [766, 546] on img at bounding box center [757, 553] width 106 height 60
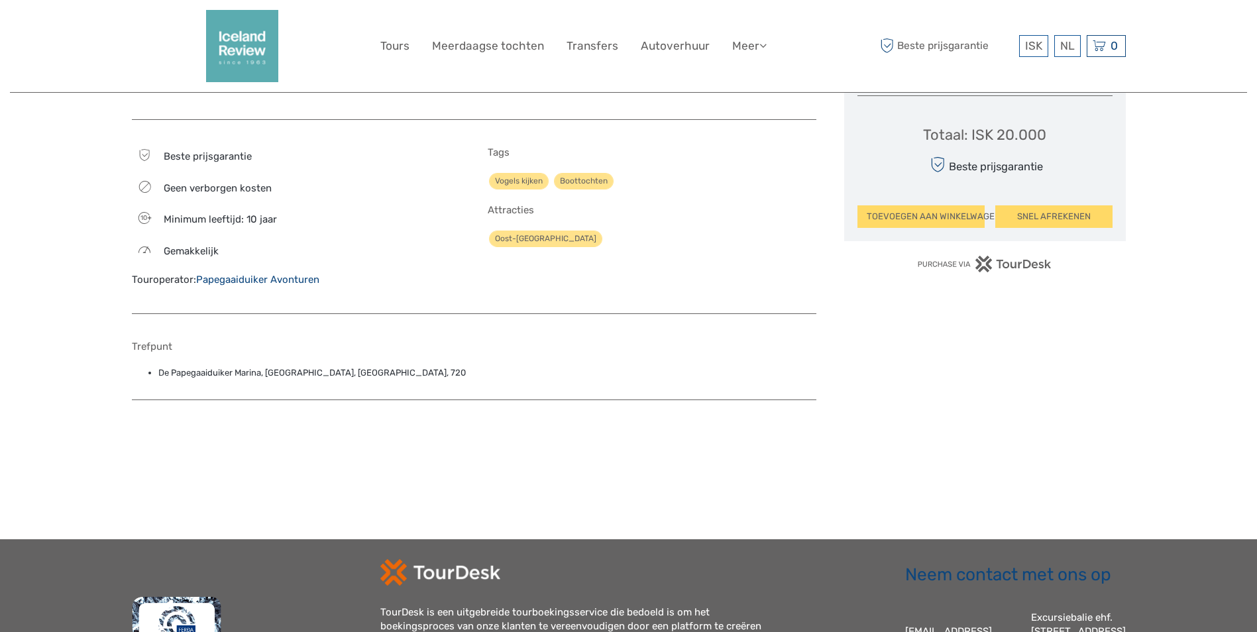
scroll to position [729, 0]
